Goal: Task Accomplishment & Management: Use online tool/utility

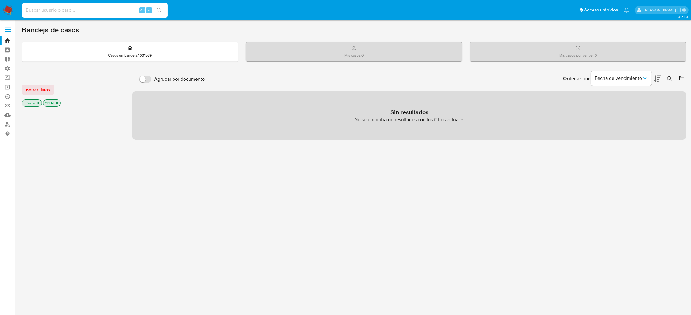
click at [101, 11] on input at bounding box center [94, 10] width 145 height 8
paste input "36QHfDnhS285iANgGv1QZKn3"
type input "36QHfDnhS285iANgGv1QZKn3"
click at [161, 10] on button "search-icon" at bounding box center [159, 10] width 12 height 8
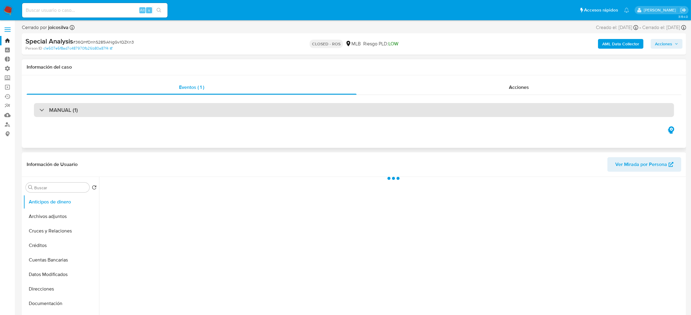
click at [159, 114] on div "MANUAL (1)" at bounding box center [354, 110] width 640 height 14
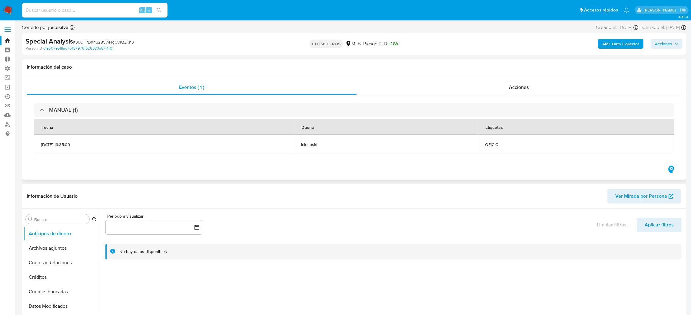
select select "10"
click at [450, 89] on div "Acciones" at bounding box center [518, 87] width 325 height 15
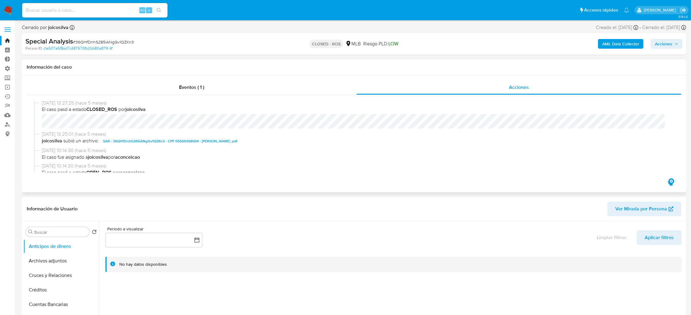
click at [203, 142] on span "SAR - 36QHfDnhS285iANgGv1QZKn3 - CPF 05569368094 - [PERSON_NAME] .pdf" at bounding box center [170, 141] width 134 height 7
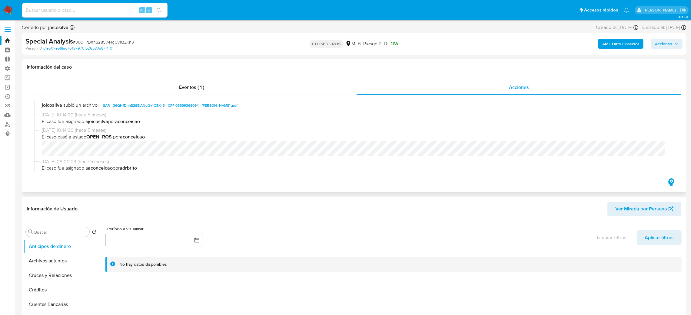
scroll to position [91, 0]
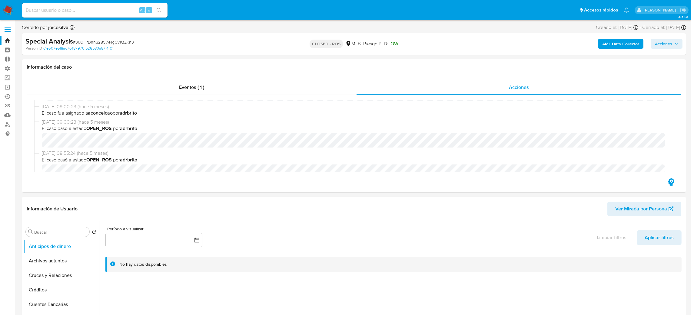
click at [90, 19] on nav "Pausado Ver notificaciones Alt s Accesos rápidos Presiona las siguientes teclas…" at bounding box center [345, 10] width 691 height 20
click at [90, 15] on div "Alt s" at bounding box center [94, 10] width 145 height 15
click at [90, 12] on input at bounding box center [94, 10] width 145 height 8
paste input "UPJZI3oNgbcq4Toq9N4OKtcl"
type input "UPJZI3oNgbcq4Toq9N4OKtcl"
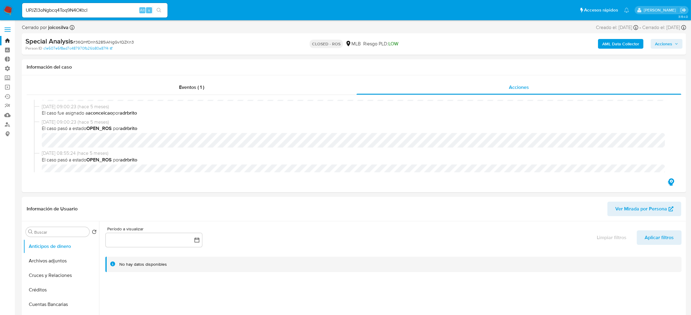
click at [162, 8] on button "search-icon" at bounding box center [159, 10] width 12 height 8
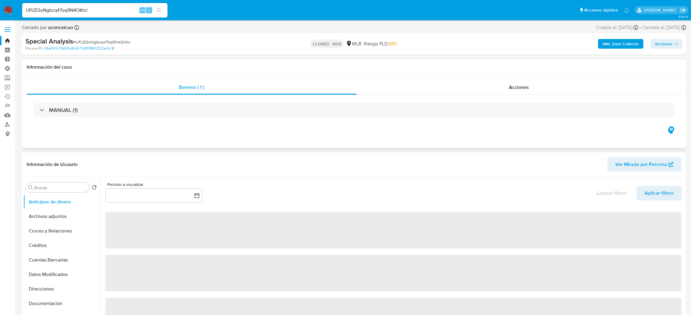
select select "10"
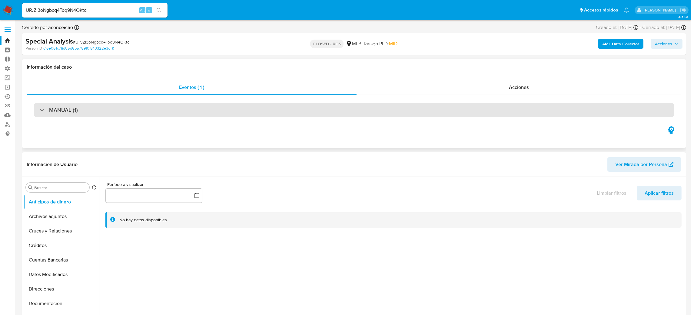
click at [186, 114] on div "MANUAL (1)" at bounding box center [354, 110] width 640 height 14
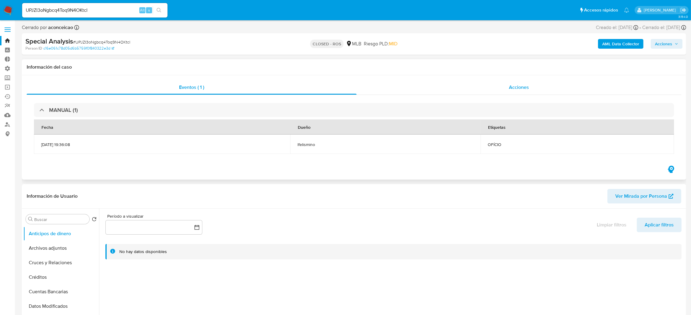
click at [522, 87] on span "Acciones" at bounding box center [519, 87] width 20 height 7
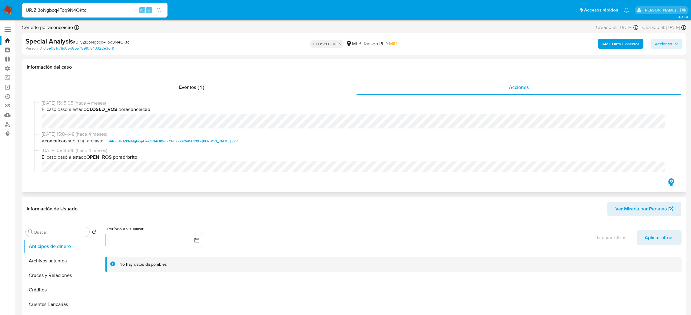
click at [203, 143] on span "SAR - UPJZI3oNgbcq4Toq9N4OKtcl - CPF 00026456109 - [PERSON_NAME] .pdf" at bounding box center [172, 141] width 130 height 7
